Goal: Navigation & Orientation: Find specific page/section

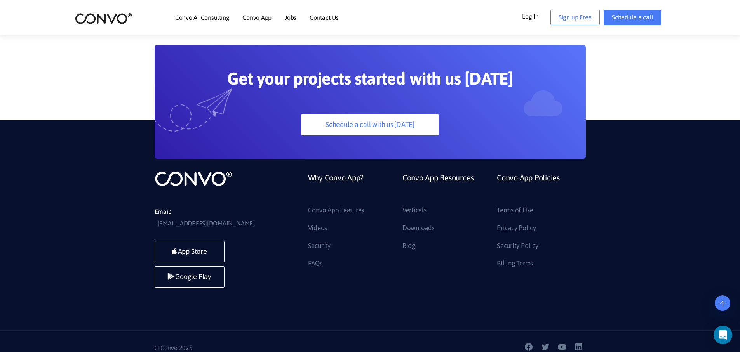
scroll to position [587, 0]
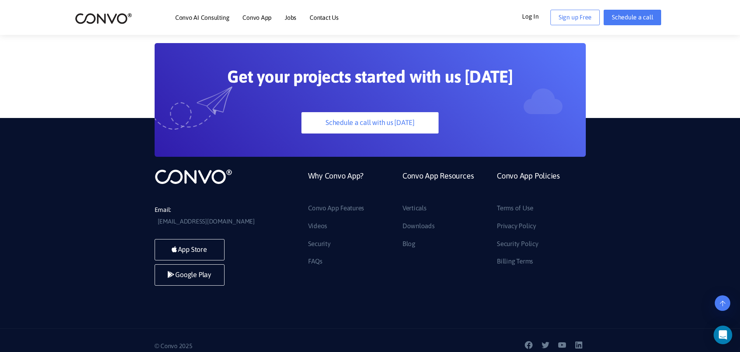
click at [321, 18] on link "Contact Us" at bounding box center [323, 17] width 29 height 6
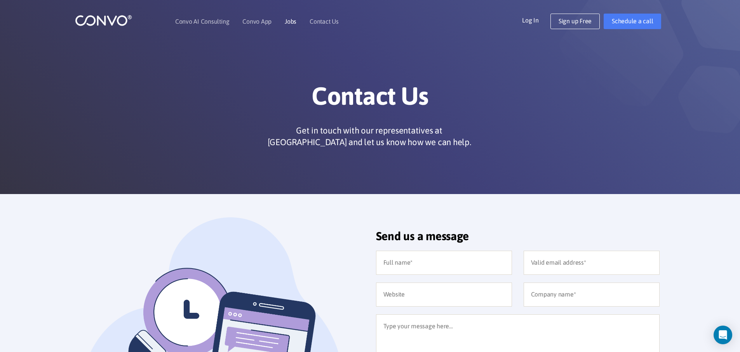
click at [295, 21] on link "Jobs" at bounding box center [291, 21] width 12 height 6
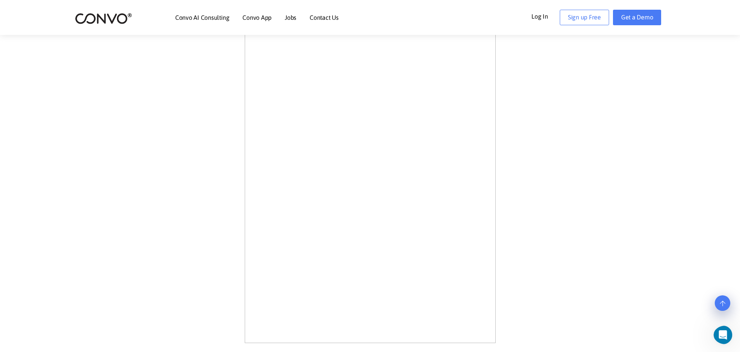
scroll to position [299, 0]
